Goal: Task Accomplishment & Management: Complete application form

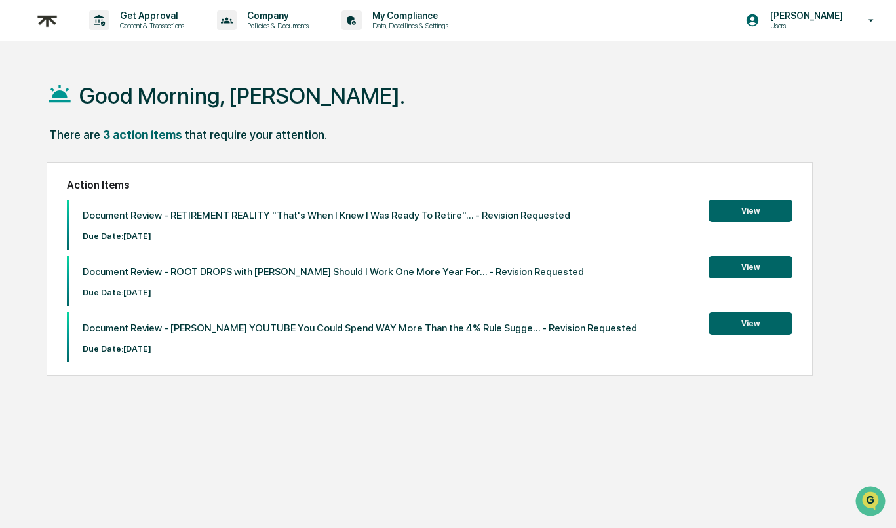
click at [771, 327] on button "View" at bounding box center [750, 323] width 84 height 22
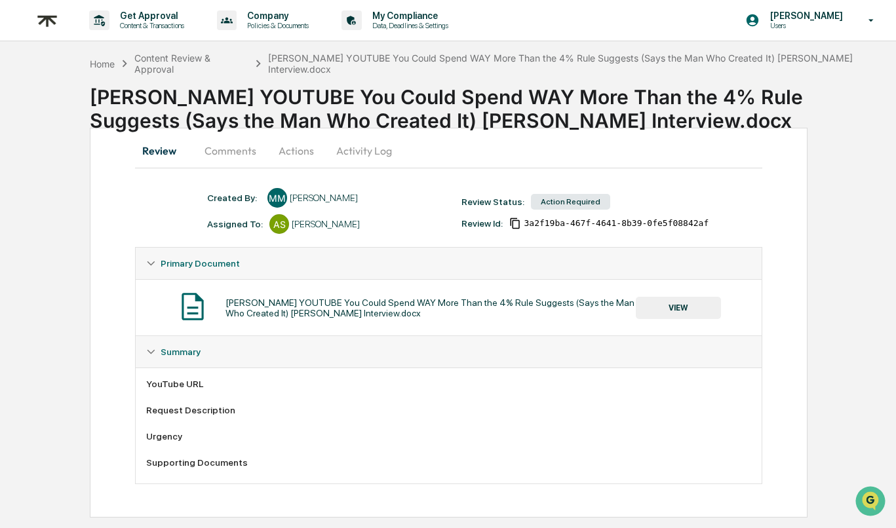
click at [227, 160] on button "Comments" at bounding box center [230, 150] width 73 height 31
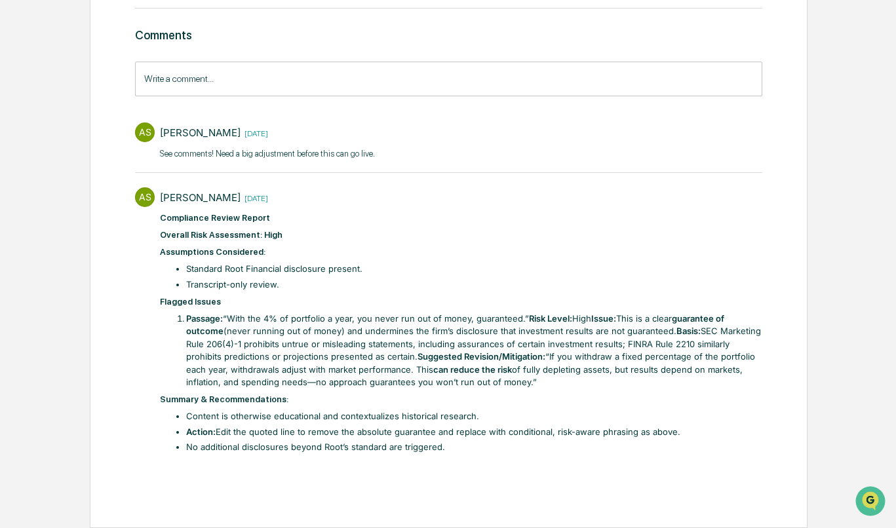
scroll to position [169, 0]
drag, startPoint x: 485, startPoint y: 370, endPoint x: 115, endPoint y: 285, distance: 380.5
click at [115, 285] on div "Review Comments Actions Activity Log Comments Write a comment... Write a commen…" at bounding box center [449, 248] width 718 height 560
copy div "Flagged Issues Passage: “With the 4% of portfolio a year, you never run out of …"
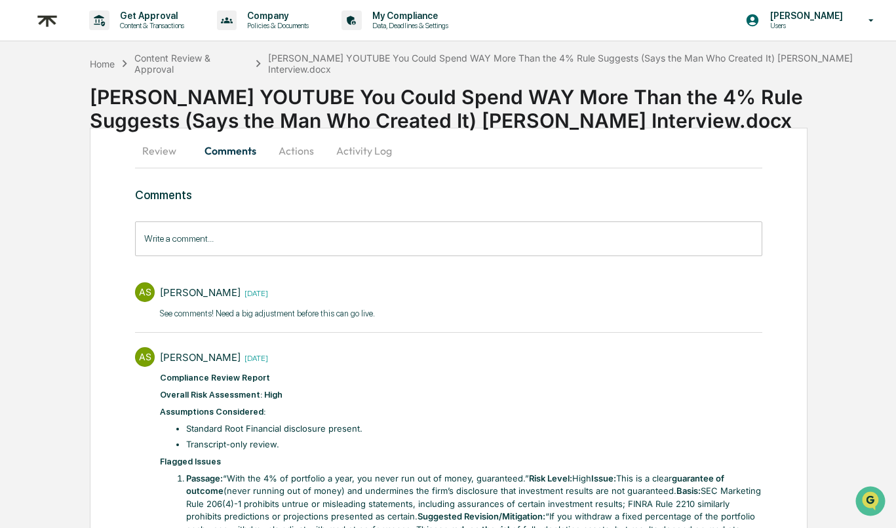
scroll to position [0, 0]
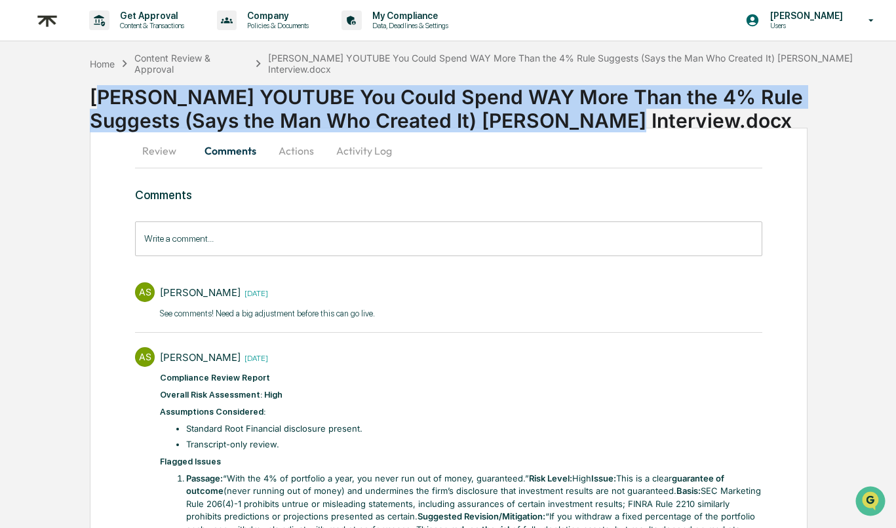
drag, startPoint x: 99, startPoint y: 92, endPoint x: 489, endPoint y: 117, distance: 391.3
click at [489, 117] on div "[PERSON_NAME] YOUTUBE You Could Spend WAY More Than the 4% Rule Suggests (Says …" at bounding box center [493, 104] width 806 height 58
copy div "[PERSON_NAME] YOUTUBE You Could Spend WAY More Than the 4% Rule Suggests (Says …"
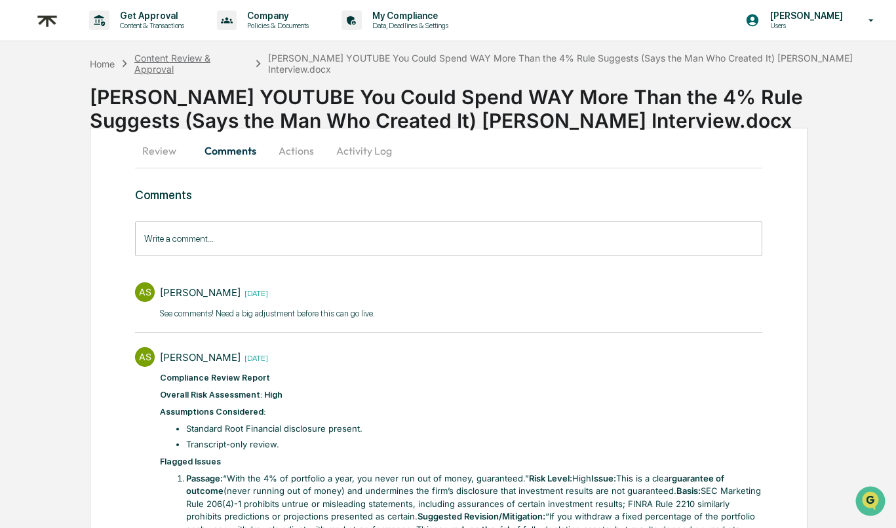
click at [202, 63] on div "Content Review & Approval" at bounding box center [191, 63] width 114 height 22
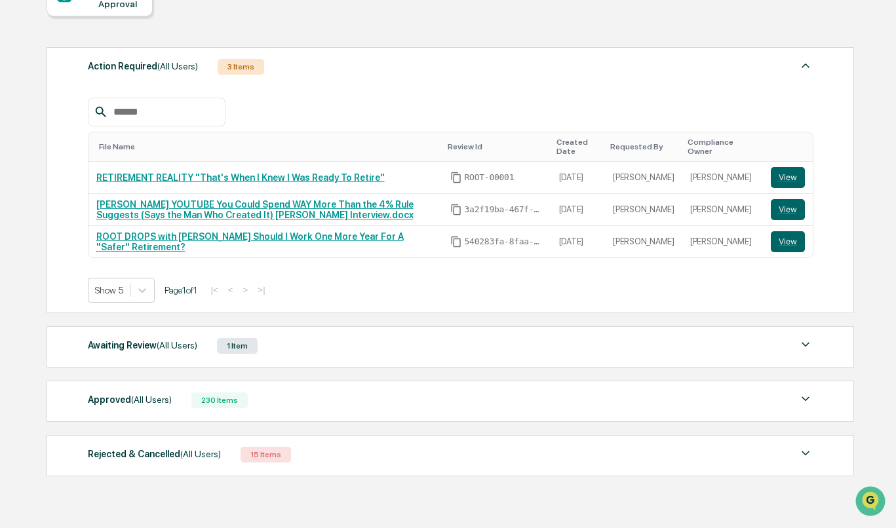
scroll to position [136, 0]
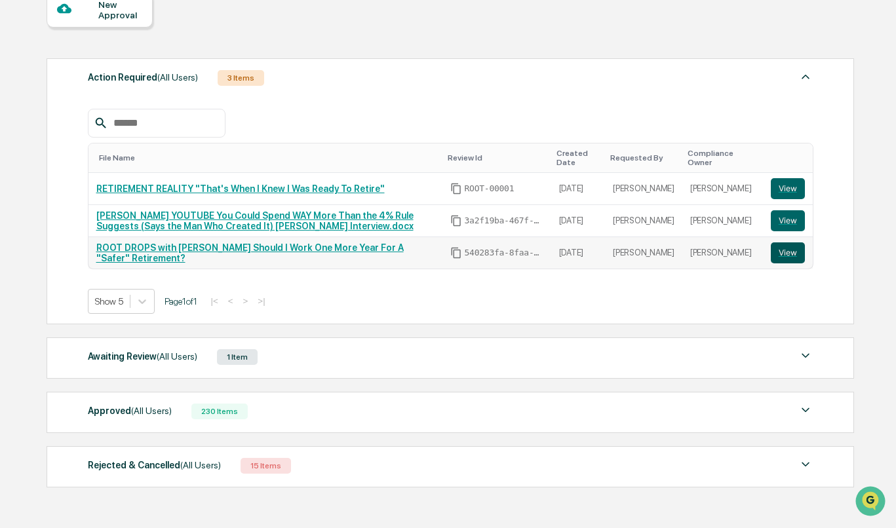
click at [786, 252] on button "View" at bounding box center [787, 252] width 34 height 21
click at [191, 189] on link "RETIREMENT REALITY "That's When I Knew I Was Ready To Retire"" at bounding box center [240, 188] width 288 height 10
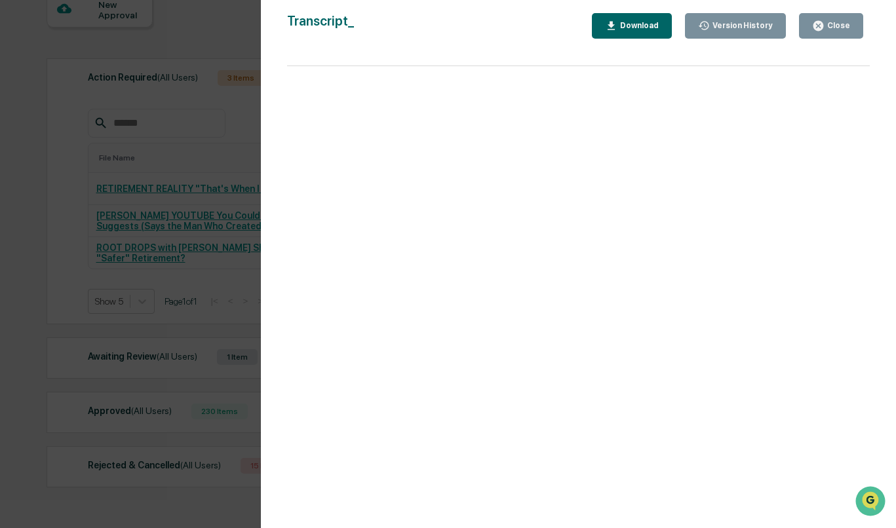
click at [820, 28] on icon "button" at bounding box center [818, 26] width 10 height 10
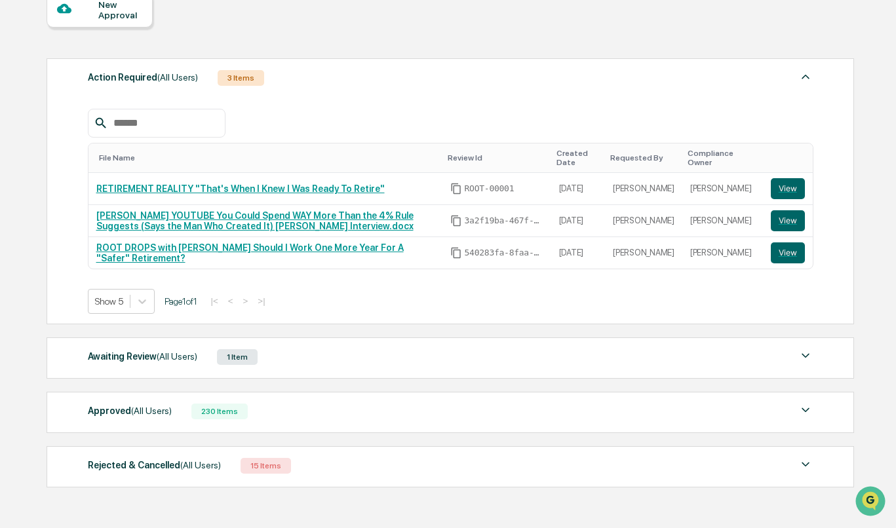
click at [544, 338] on div "Awaiting Review (All Users) 1 Item File Name Review Id Created Date Requested B…" at bounding box center [450, 357] width 807 height 41
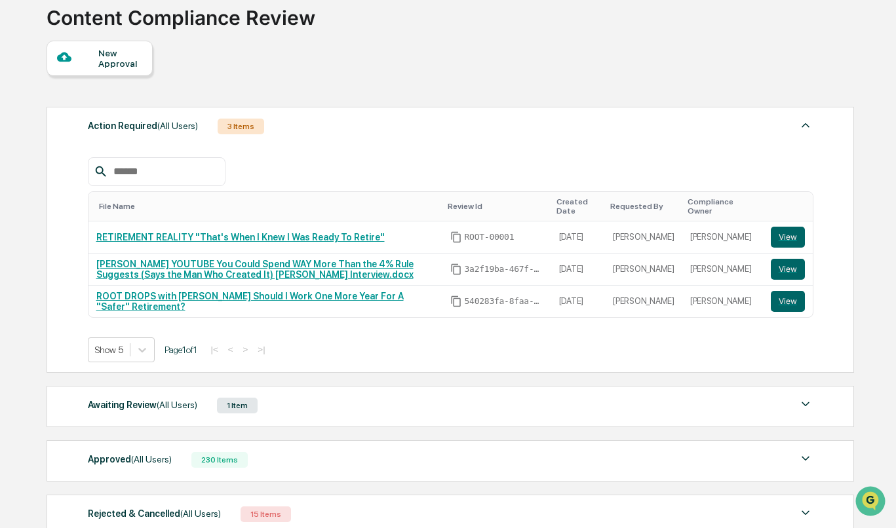
scroll to position [76, 0]
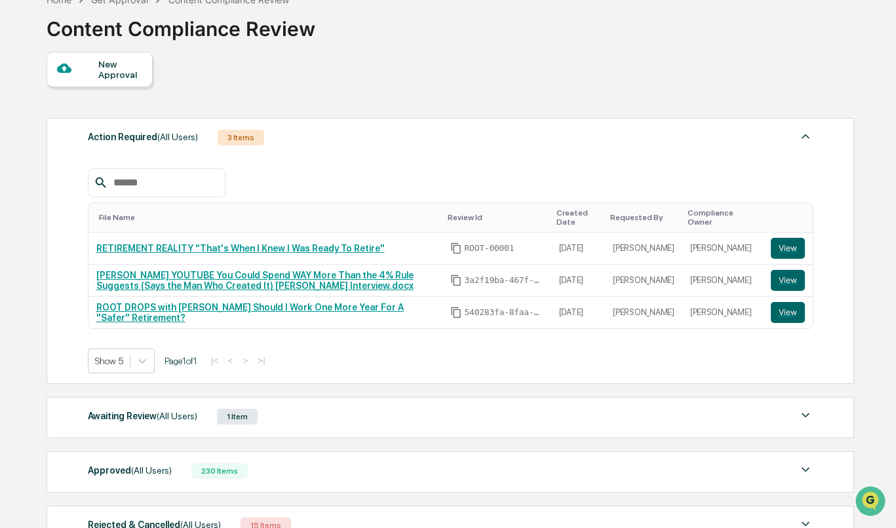
click at [119, 86] on div "New Approval" at bounding box center [100, 69] width 106 height 35
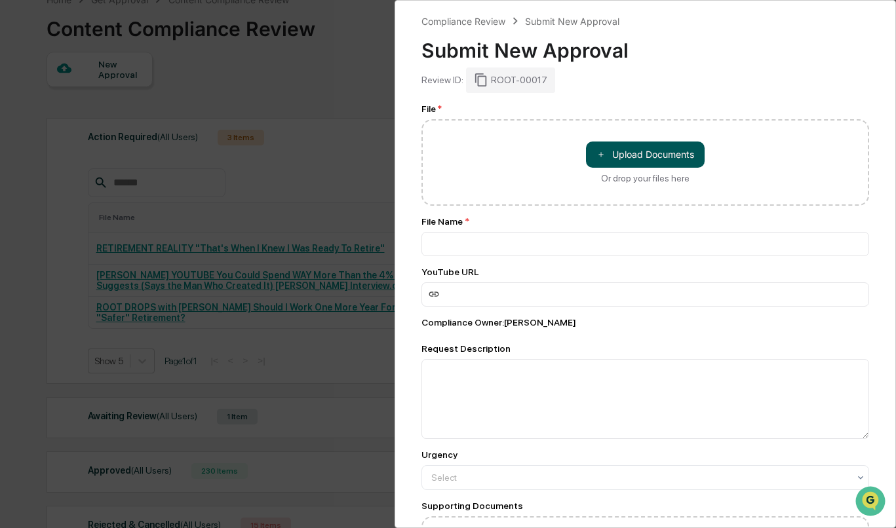
click at [649, 155] on button "＋ Upload Documents" at bounding box center [645, 155] width 119 height 26
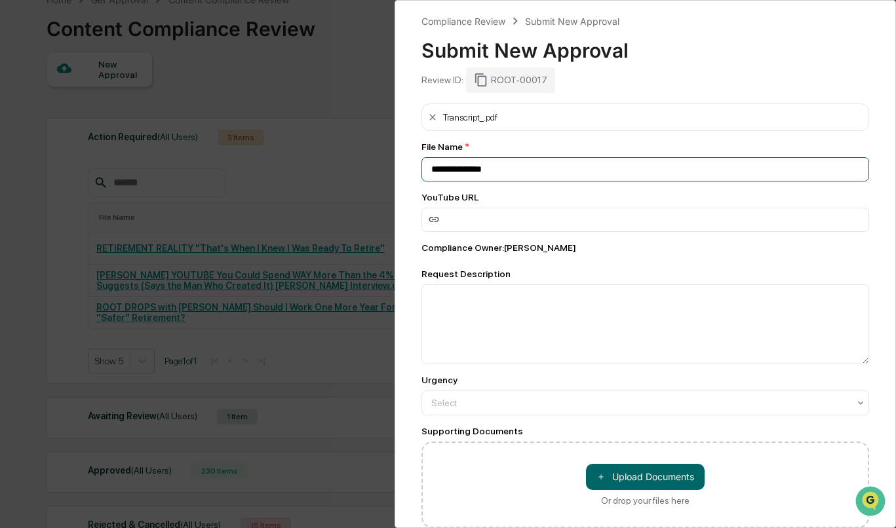
drag, startPoint x: 478, startPoint y: 172, endPoint x: 370, endPoint y: 159, distance: 108.2
click at [370, 159] on div "**********" at bounding box center [448, 264] width 896 height 528
paste input "**********"
click at [430, 164] on input "**********" at bounding box center [645, 169] width 448 height 24
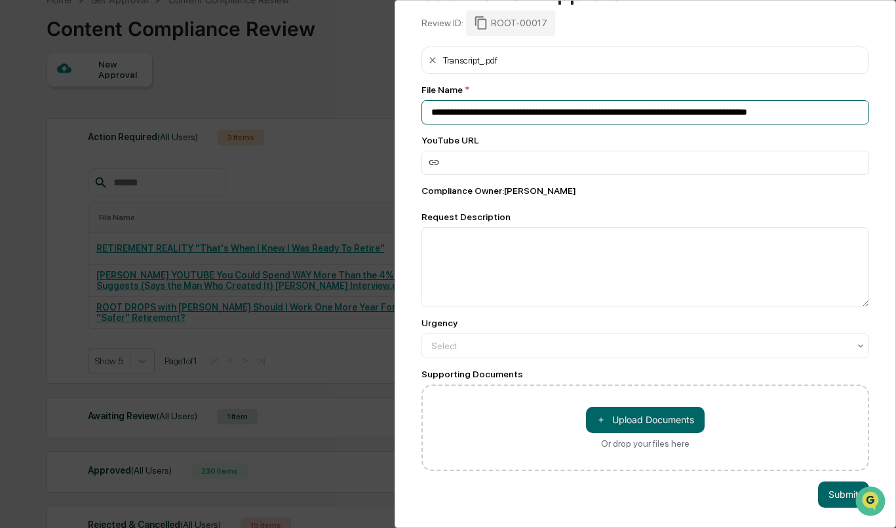
scroll to position [59, 0]
type input "**********"
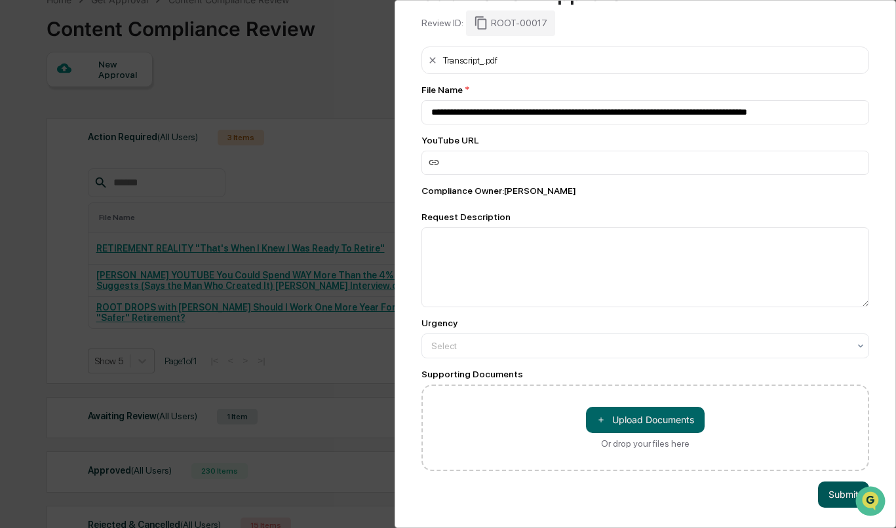
click at [839, 499] on button "Submit" at bounding box center [843, 495] width 51 height 26
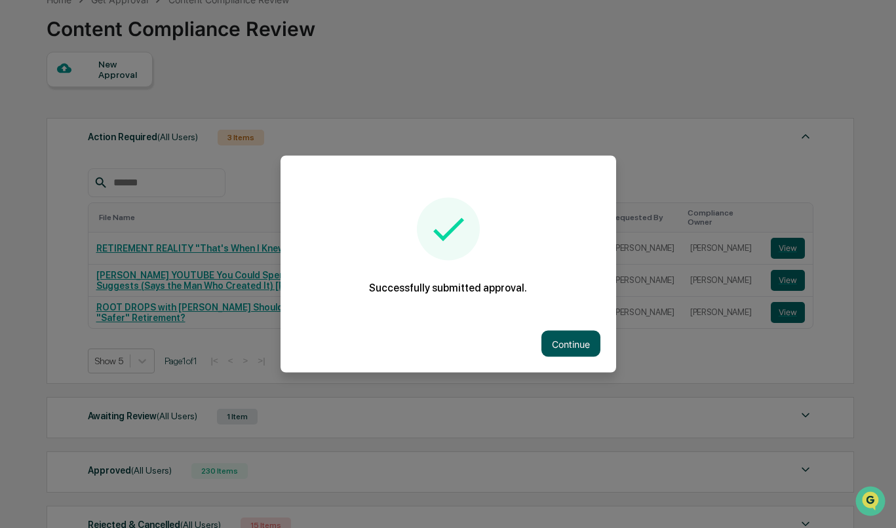
click at [542, 341] on button "Continue" at bounding box center [570, 344] width 59 height 26
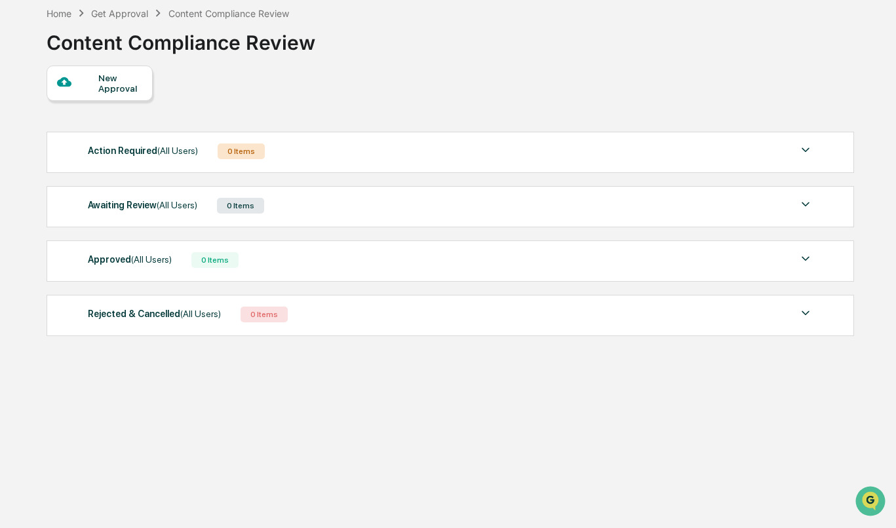
scroll to position [75, 0]
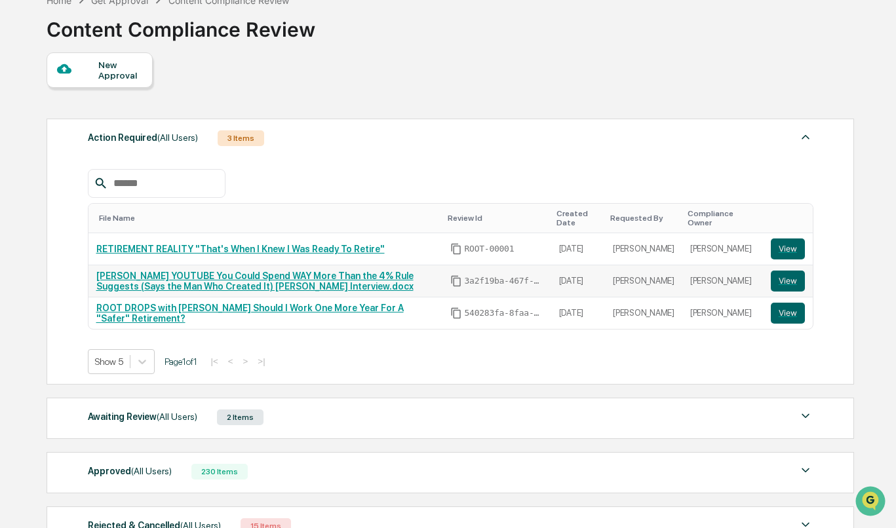
click at [166, 281] on link "[PERSON_NAME] YOUTUBE You Could Spend WAY More Than the 4% Rule Suggests (Says …" at bounding box center [254, 281] width 317 height 21
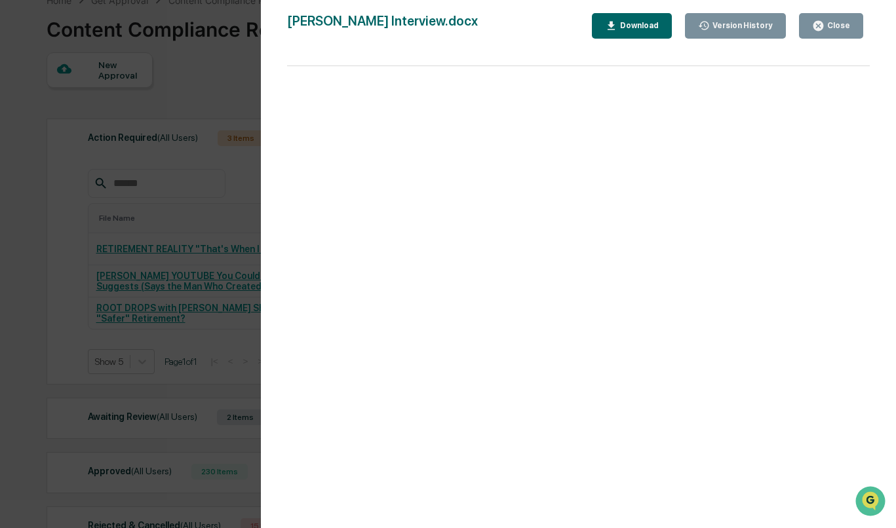
click at [850, 26] on button "Close" at bounding box center [831, 26] width 64 height 26
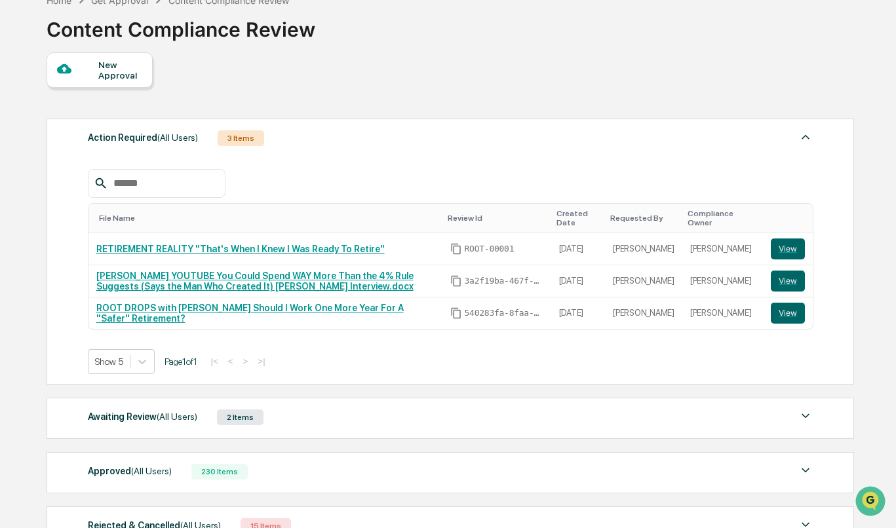
click at [111, 69] on div "New Approval" at bounding box center [120, 70] width 44 height 21
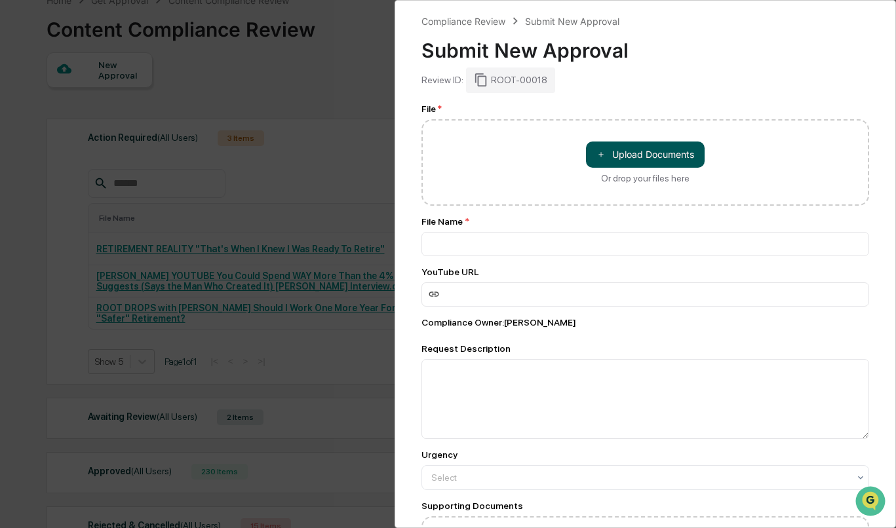
click at [628, 151] on button "＋ Upload Documents" at bounding box center [645, 155] width 119 height 26
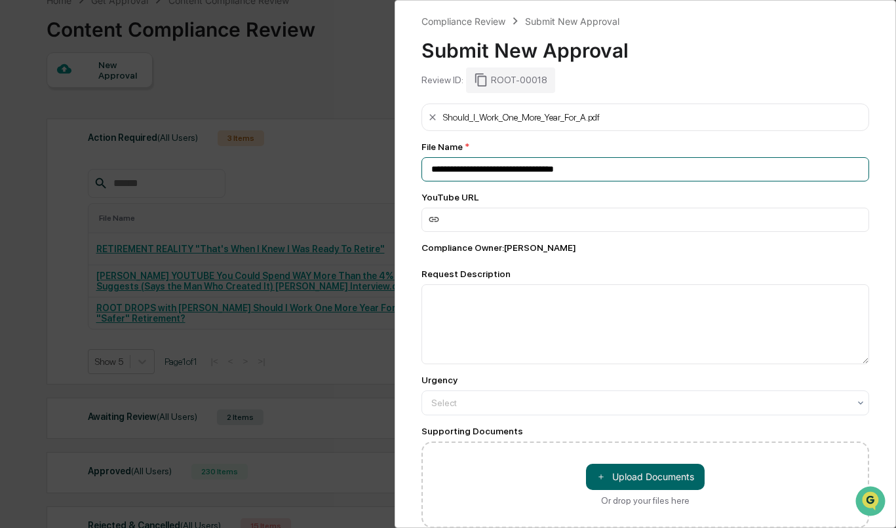
drag, startPoint x: 621, startPoint y: 170, endPoint x: 320, endPoint y: 170, distance: 301.4
click at [320, 170] on div "**********" at bounding box center [448, 264] width 896 height 528
paste input "**********"
drag, startPoint x: 668, startPoint y: 167, endPoint x: 789, endPoint y: 167, distance: 120.5
click at [789, 167] on input "**********" at bounding box center [645, 169] width 448 height 24
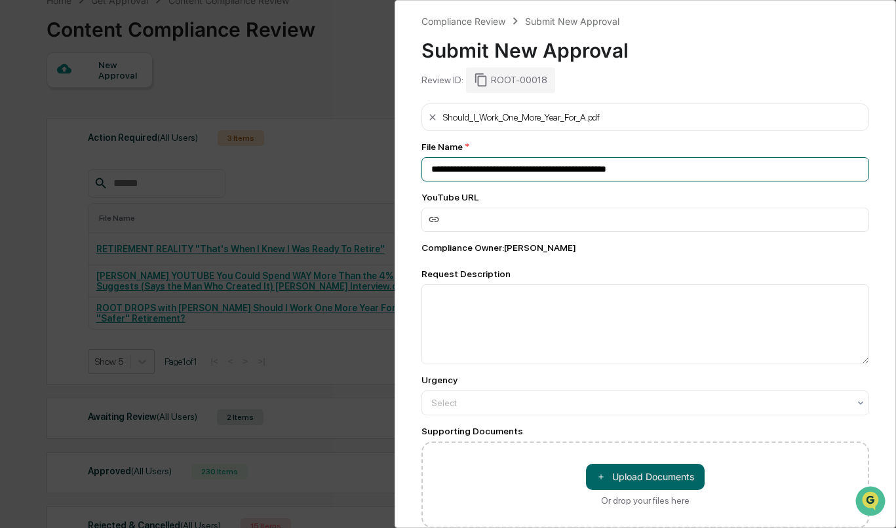
click at [429, 168] on input "**********" at bounding box center [645, 169] width 448 height 24
paste input "**********"
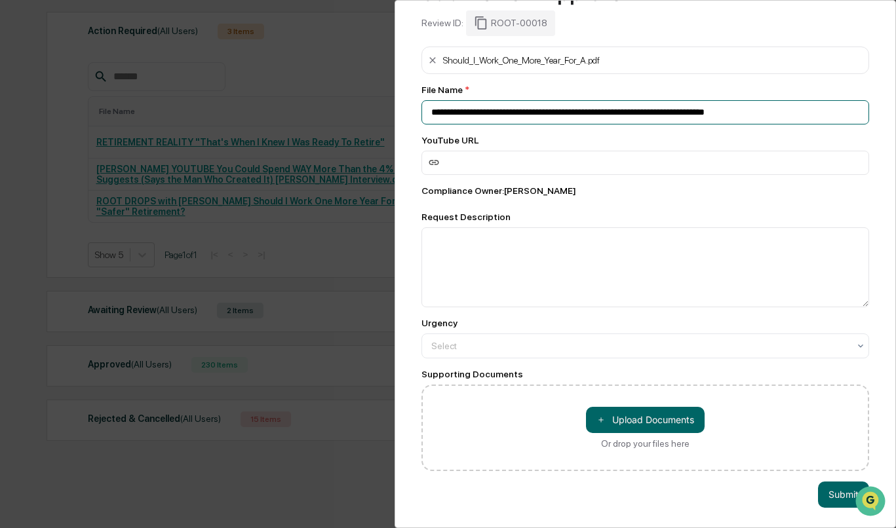
scroll to position [195, 0]
type input "**********"
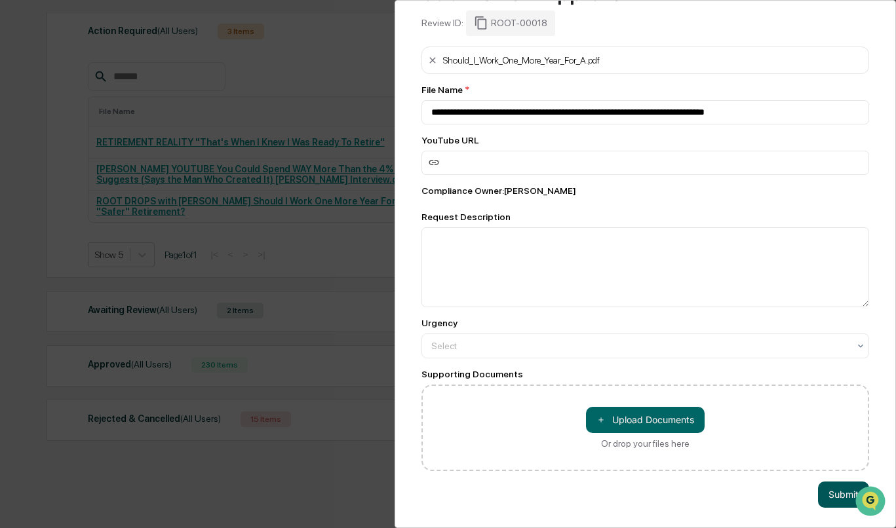
click at [828, 495] on button "Submit" at bounding box center [843, 495] width 51 height 26
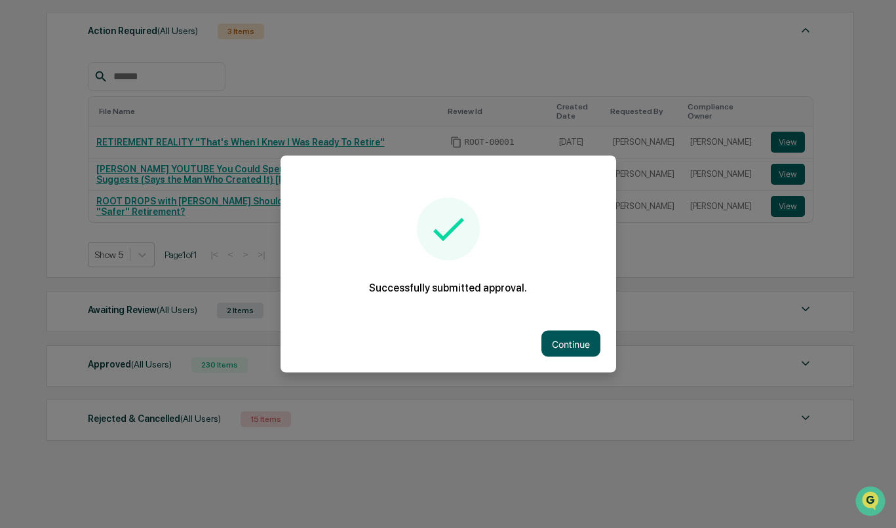
click at [582, 343] on button "Continue" at bounding box center [570, 344] width 59 height 26
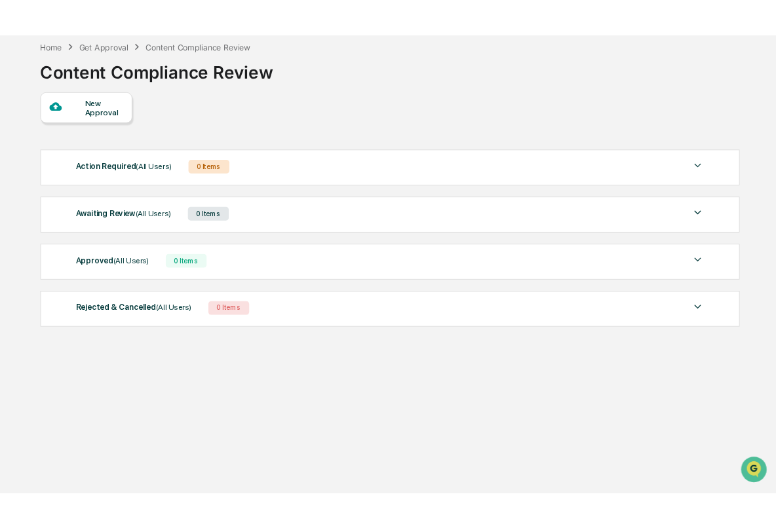
scroll to position [75, 0]
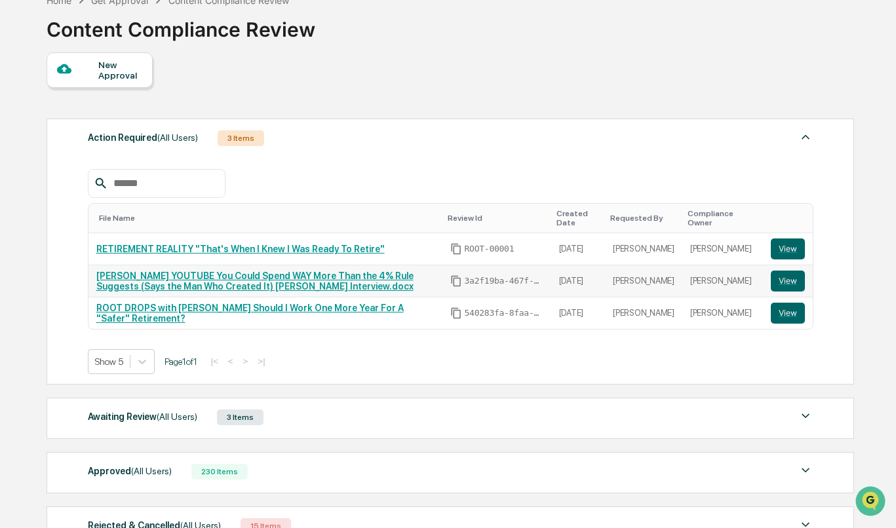
click at [292, 275] on link "[PERSON_NAME] YOUTUBE You Could Spend WAY More Than the 4% Rule Suggests (Says …" at bounding box center [254, 281] width 317 height 21
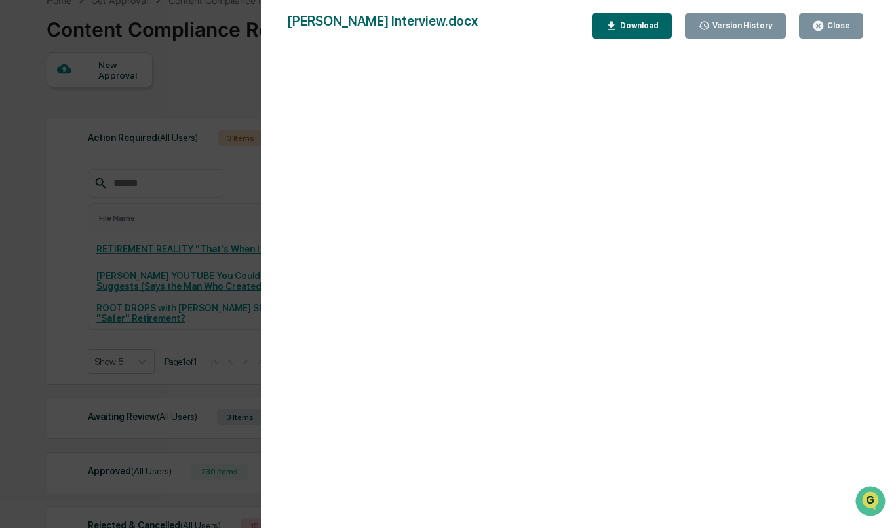
click at [829, 25] on div "Close" at bounding box center [837, 25] width 26 height 9
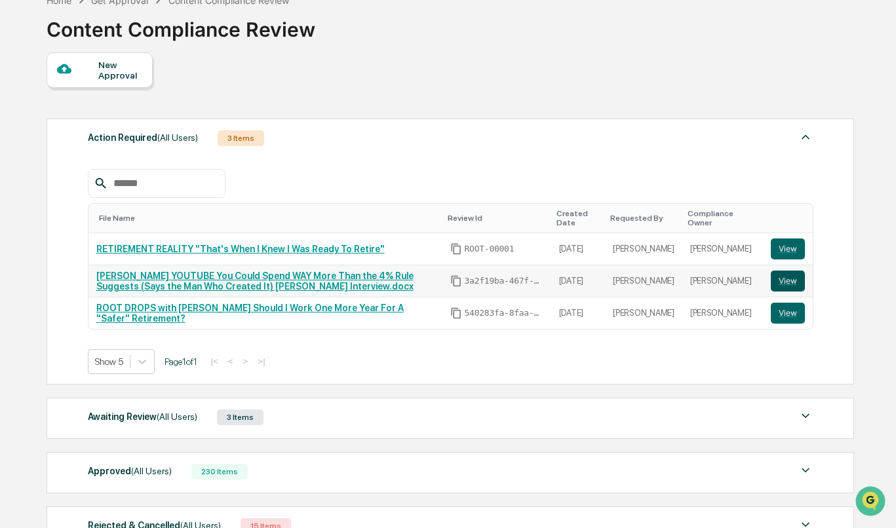
click at [794, 282] on button "View" at bounding box center [787, 281] width 34 height 21
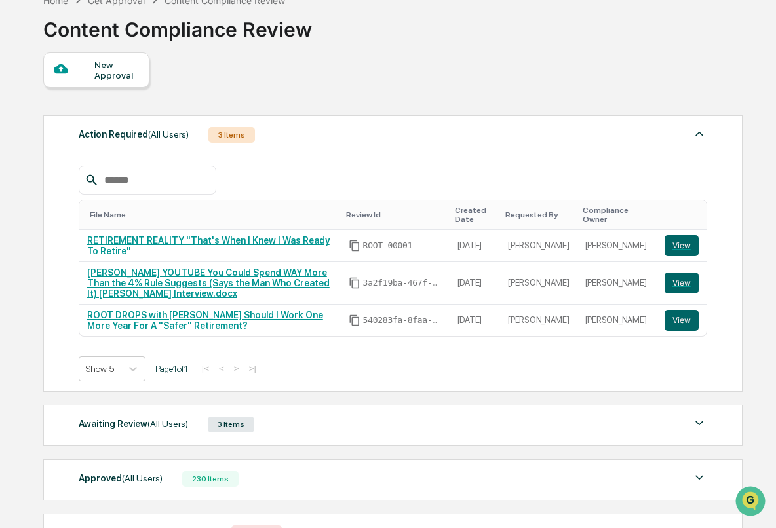
click at [335, 434] on div "Awaiting Review (All Users) 3 Items" at bounding box center [393, 424] width 628 height 18
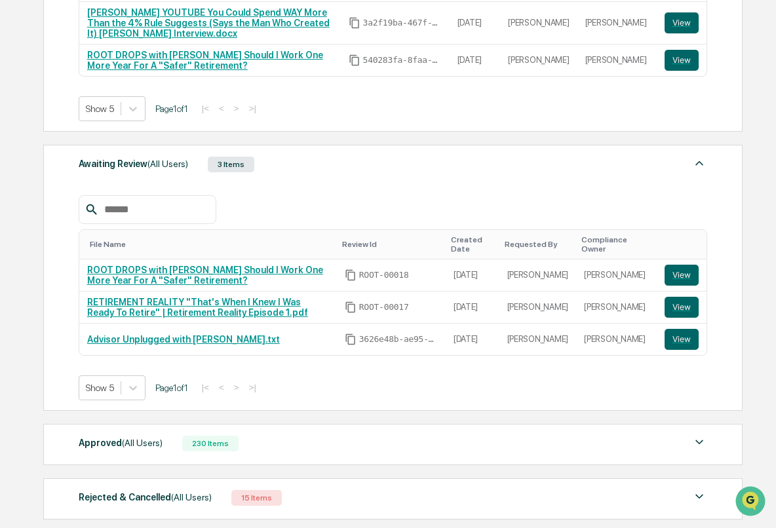
scroll to position [337, 0]
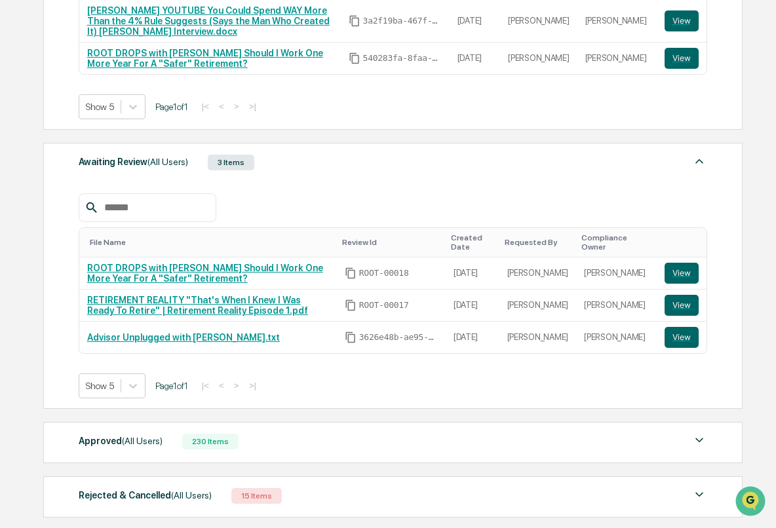
click at [356, 172] on div "Awaiting Review (All Users) 3 Items" at bounding box center [393, 162] width 628 height 18
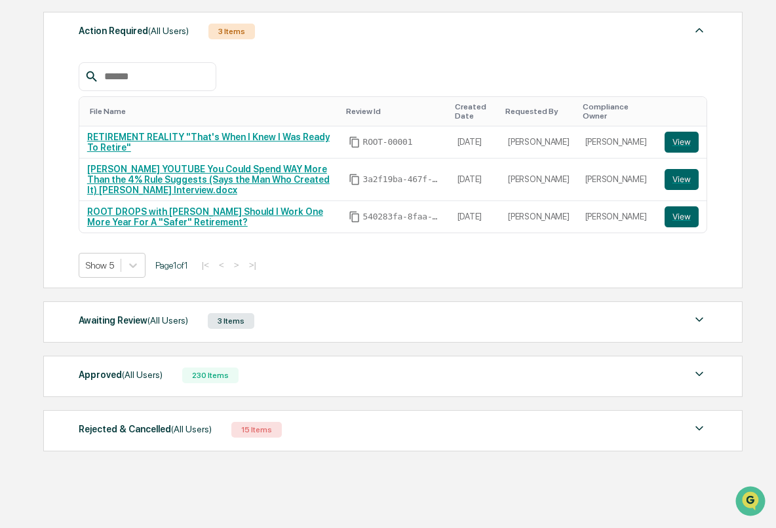
scroll to position [207, 0]
click at [352, 319] on div "Awaiting Review (All Users) 3 Items File Name Review Id Created Date Requested …" at bounding box center [393, 321] width 700 height 41
click at [344, 312] on div "Awaiting Review (All Users) 3 Items" at bounding box center [393, 321] width 628 height 18
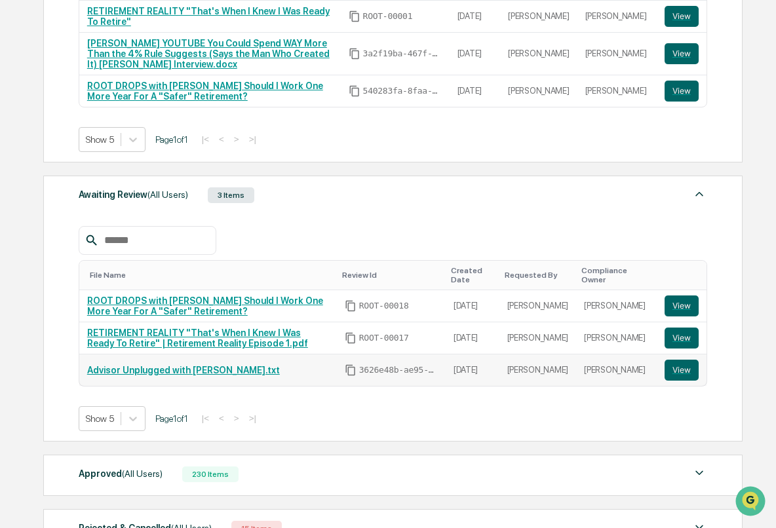
scroll to position [308, 0]
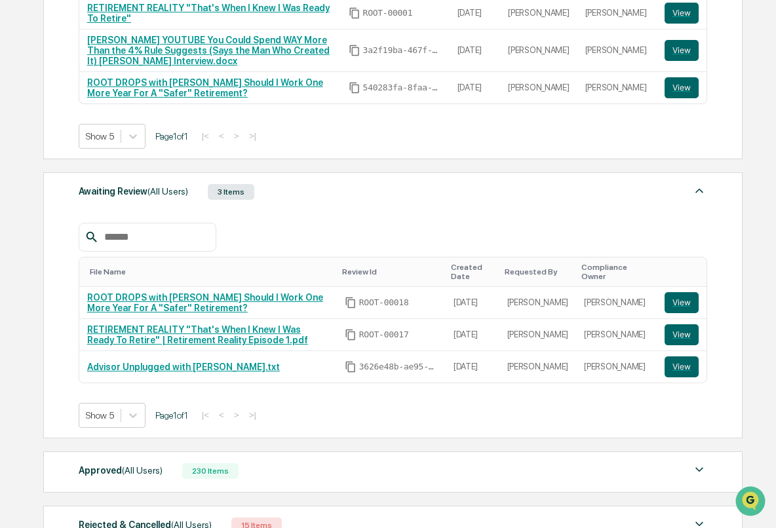
click at [293, 493] on div "Approved (All Users) 230 Items File Name Review Id Created Date Requested By Co…" at bounding box center [393, 471] width 700 height 41
click at [287, 480] on div "Approved (All Users) 230 Items" at bounding box center [393, 471] width 628 height 18
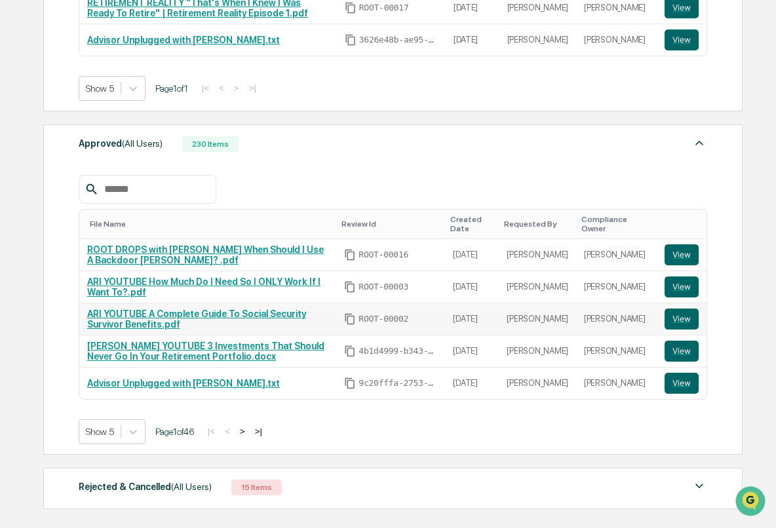
scroll to position [646, 0]
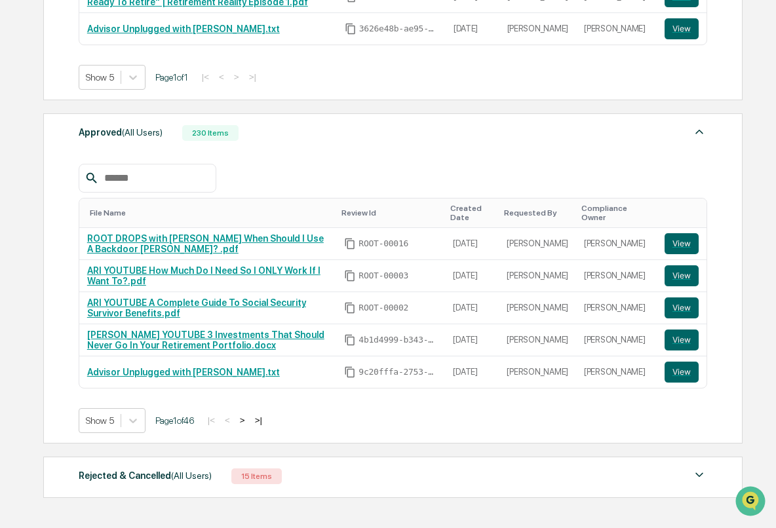
click at [249, 426] on button ">" at bounding box center [242, 420] width 13 height 11
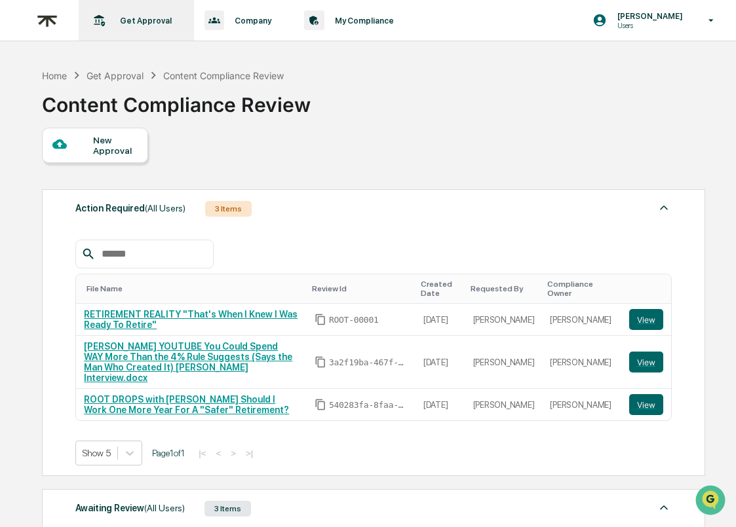
scroll to position [0, 0]
click at [152, 28] on div "Get Approval Content & Transactions" at bounding box center [135, 20] width 102 height 41
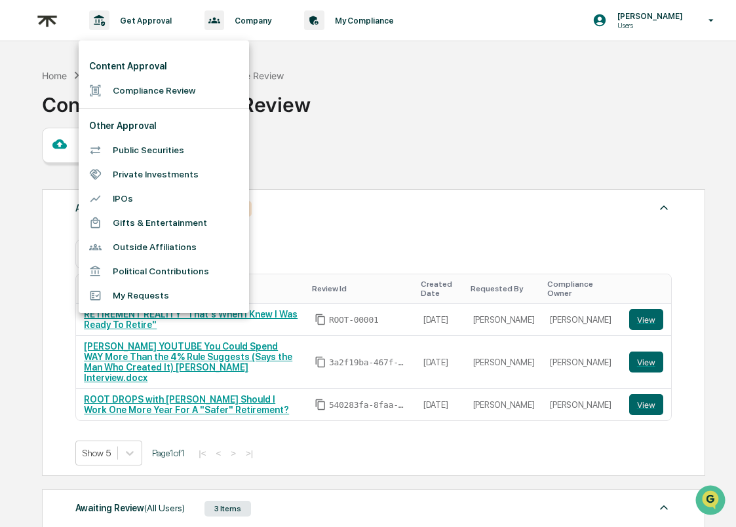
click at [377, 160] on div at bounding box center [368, 263] width 736 height 527
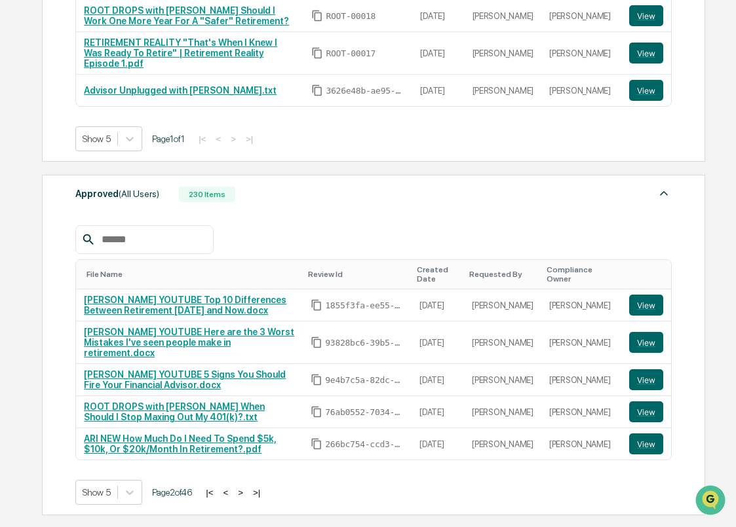
scroll to position [660, 0]
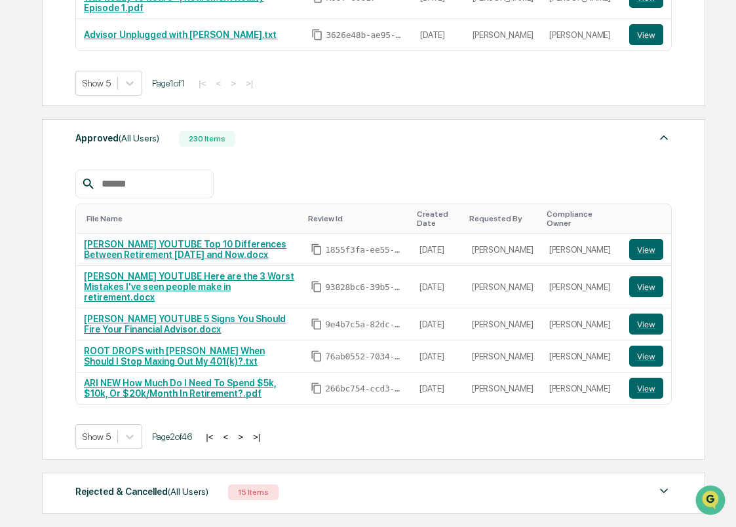
click at [320, 159] on div "File Name Review Id Created Date Requested By Compliance Owner [PERSON_NAME] YO…" at bounding box center [373, 299] width 596 height 299
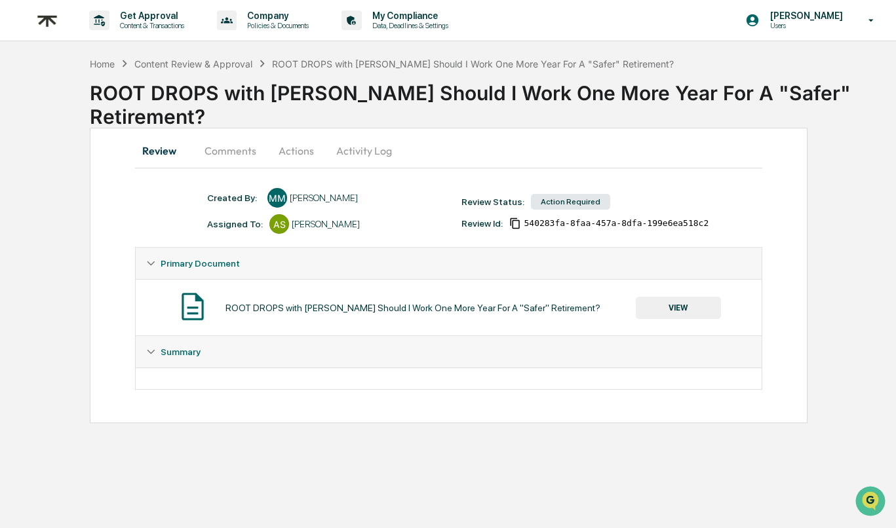
click at [231, 153] on button "Comments" at bounding box center [230, 150] width 73 height 31
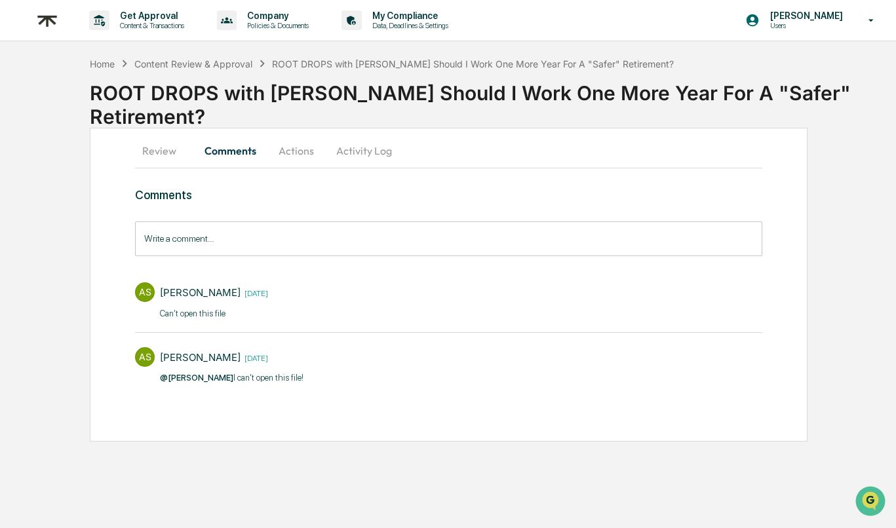
click at [157, 155] on button "Review" at bounding box center [164, 150] width 59 height 31
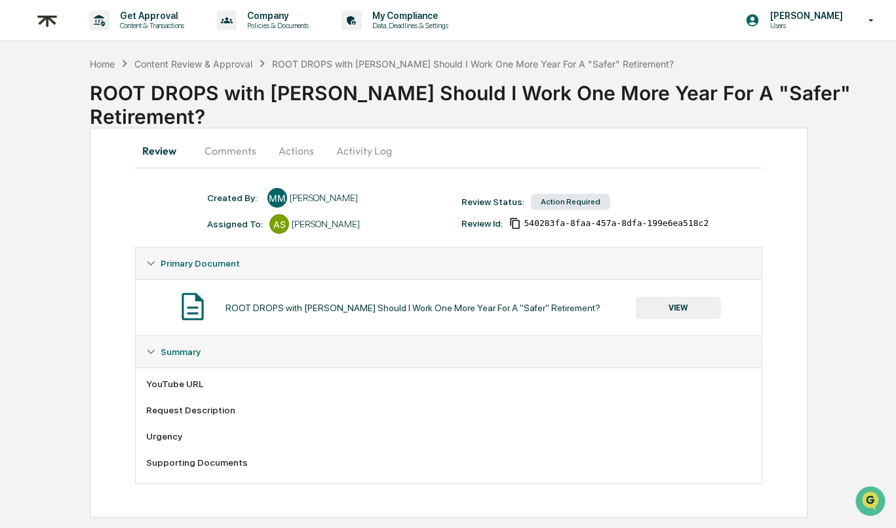
scroll to position [3, 0]
click at [678, 307] on button "VIEW" at bounding box center [677, 308] width 85 height 22
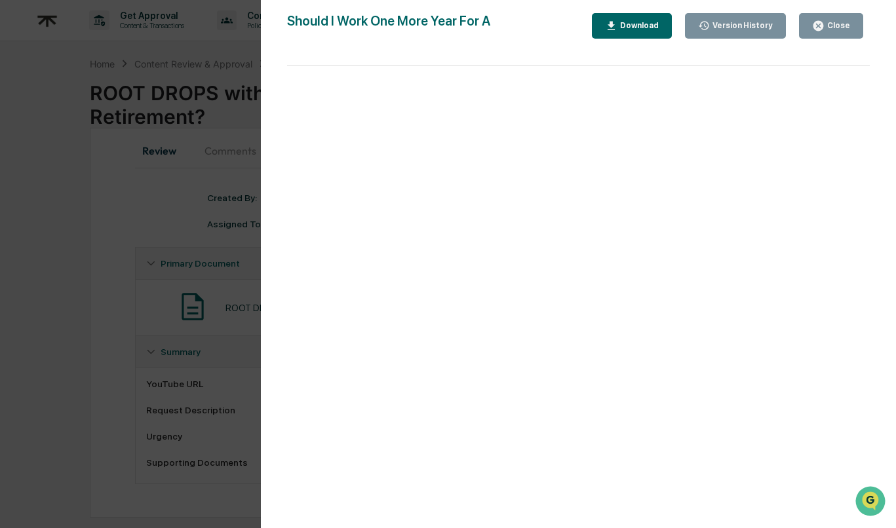
scroll to position [0, 0]
click at [849, 31] on div "Close" at bounding box center [831, 26] width 38 height 12
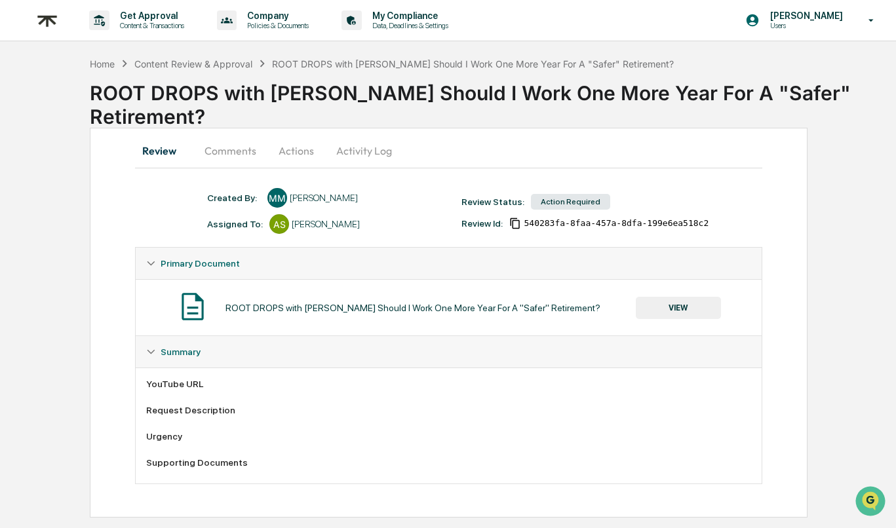
click at [202, 250] on div "Primary Document" at bounding box center [449, 263] width 626 height 31
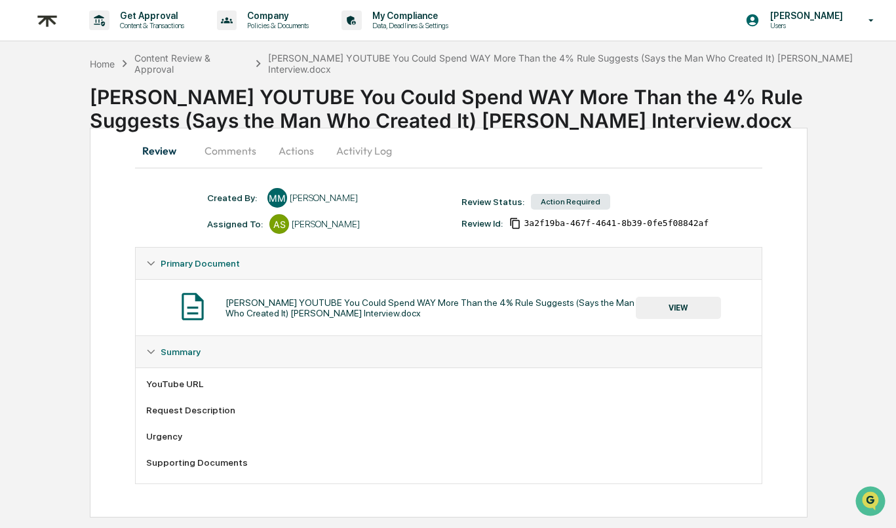
click at [221, 151] on button "Comments" at bounding box center [230, 150] width 73 height 31
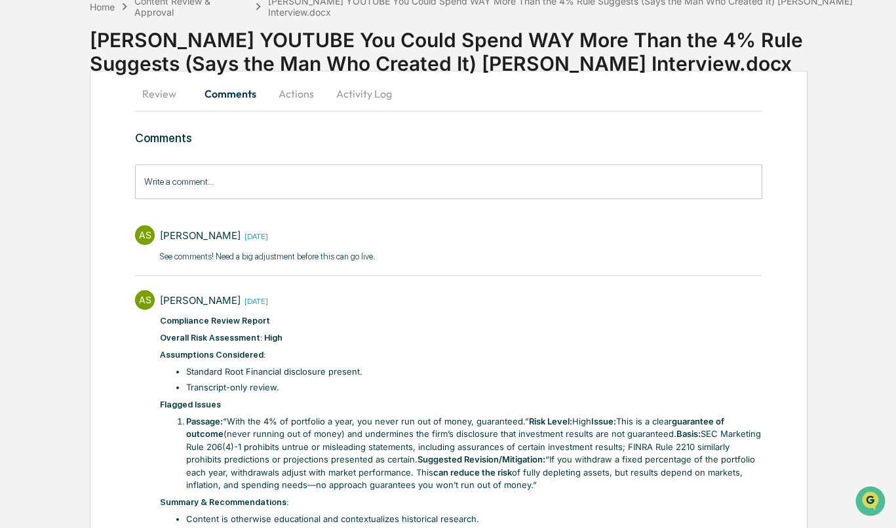
scroll to position [57, 0]
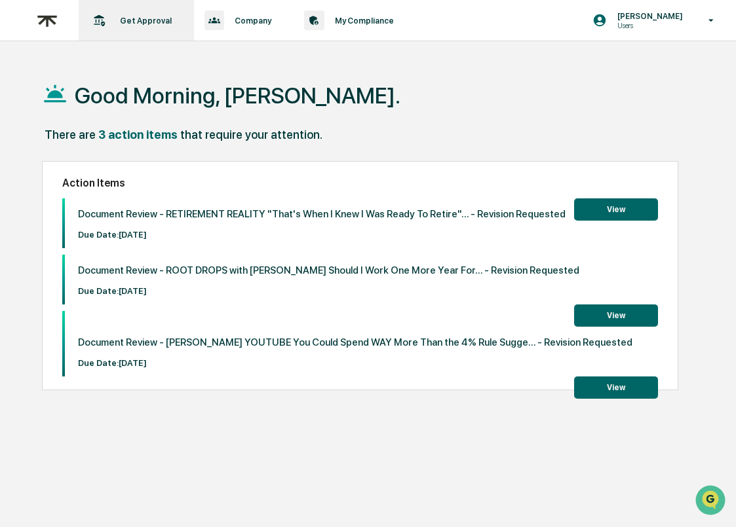
click at [131, 16] on p "Get Approval" at bounding box center [143, 21] width 69 height 10
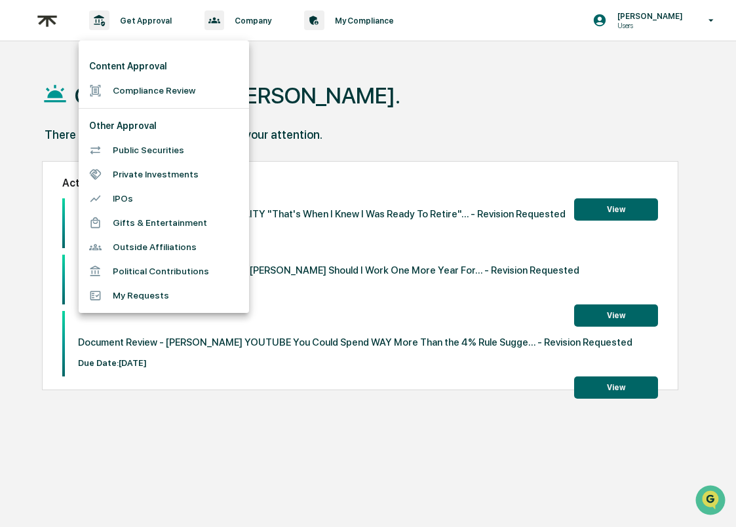
click at [125, 90] on li "Compliance Review" at bounding box center [164, 91] width 170 height 24
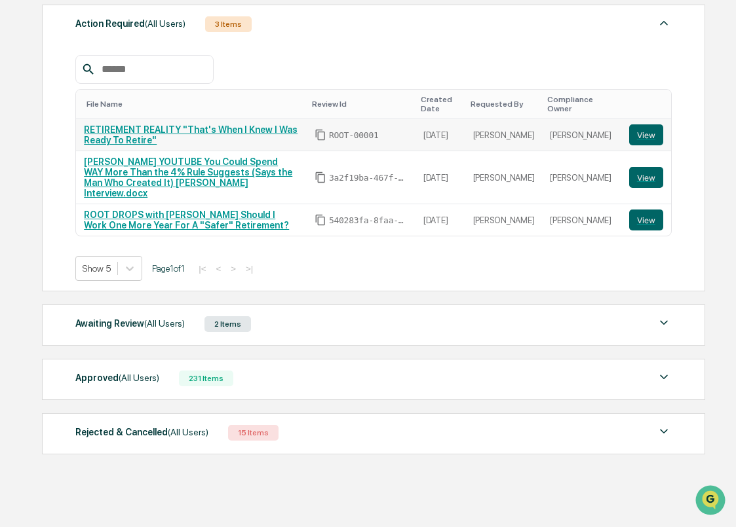
scroll to position [202, 0]
click at [345, 369] on div "Approved (All Users) 231 Items" at bounding box center [373, 378] width 596 height 18
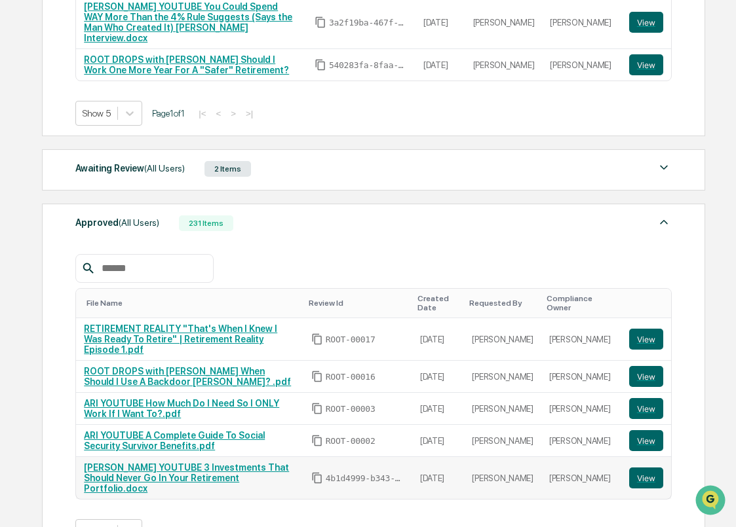
scroll to position [368, 0]
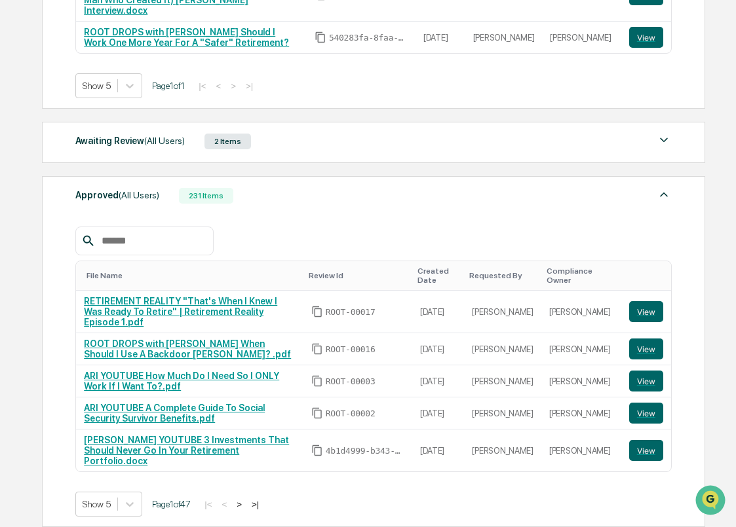
click at [245, 499] on button ">" at bounding box center [239, 504] width 13 height 11
